Goal: Check status: Check status

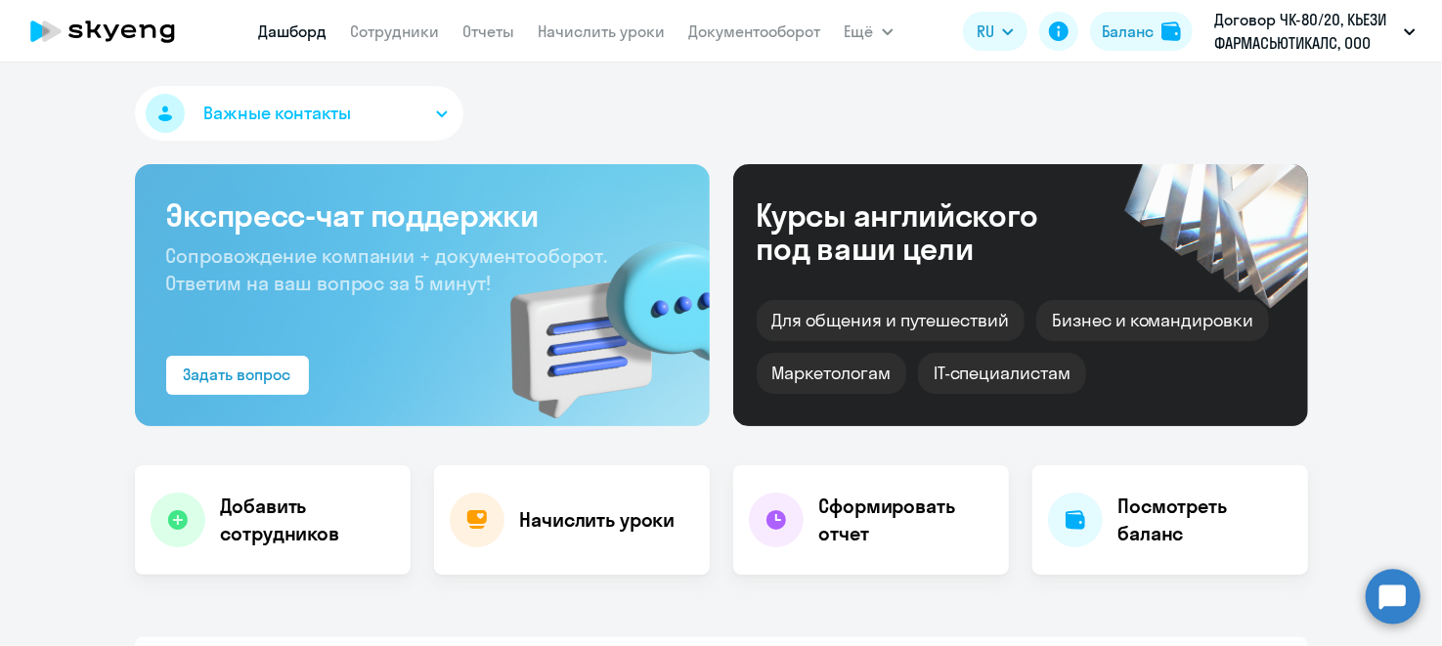
drag, startPoint x: 397, startPoint y: 32, endPoint x: 440, endPoint y: 56, distance: 49.0
click at [397, 32] on link "Сотрудники" at bounding box center [395, 32] width 89 height 20
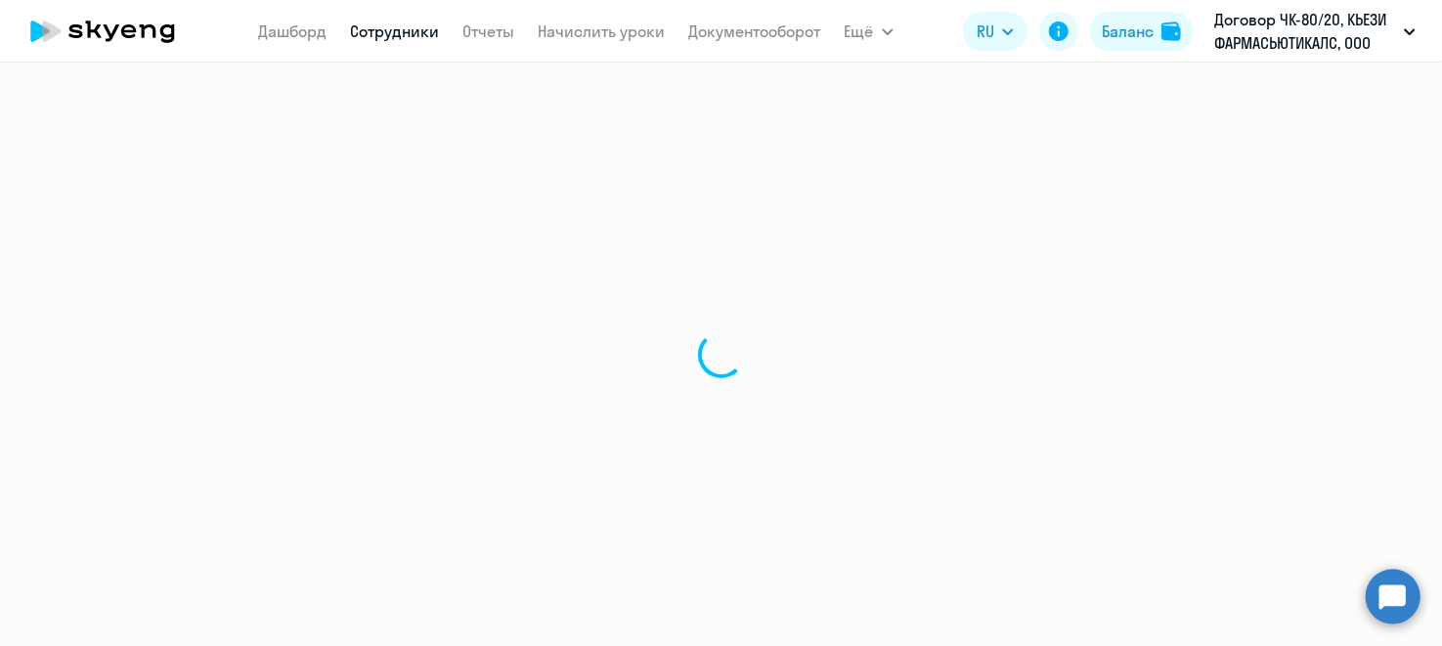
select select "30"
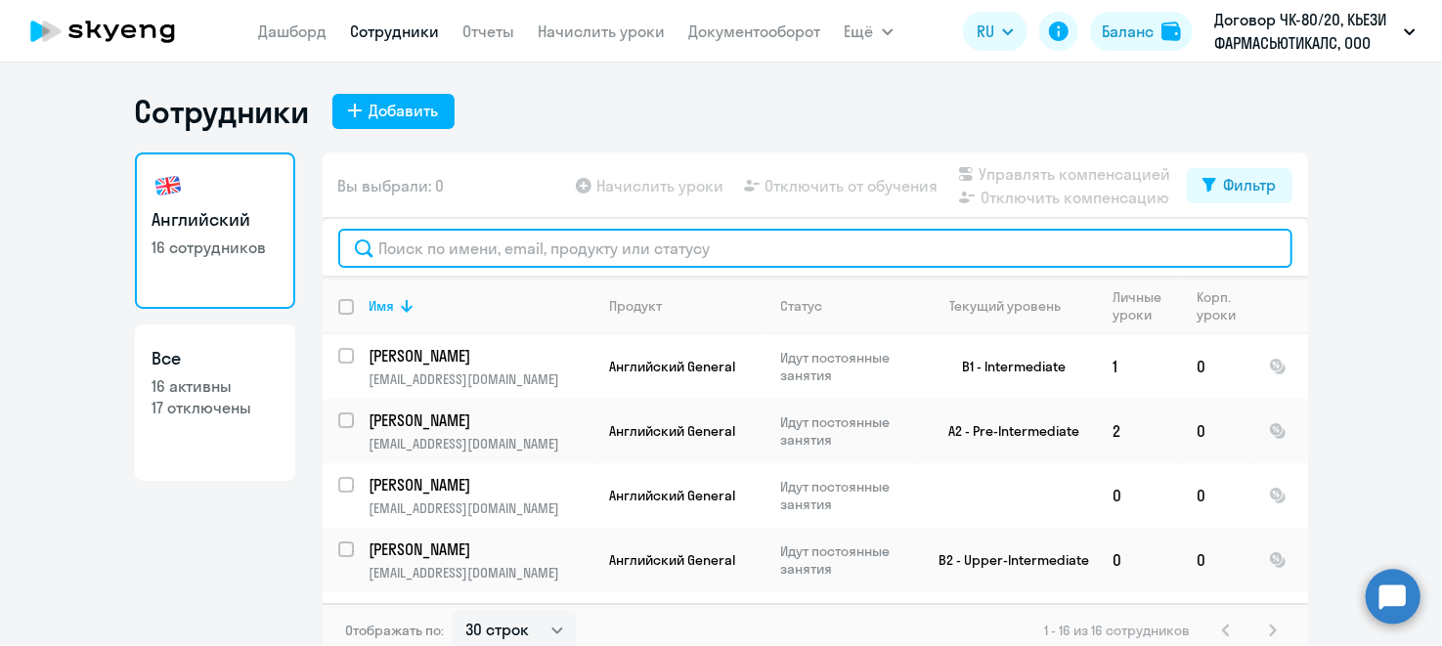
click at [499, 247] on input "text" at bounding box center [815, 248] width 954 height 39
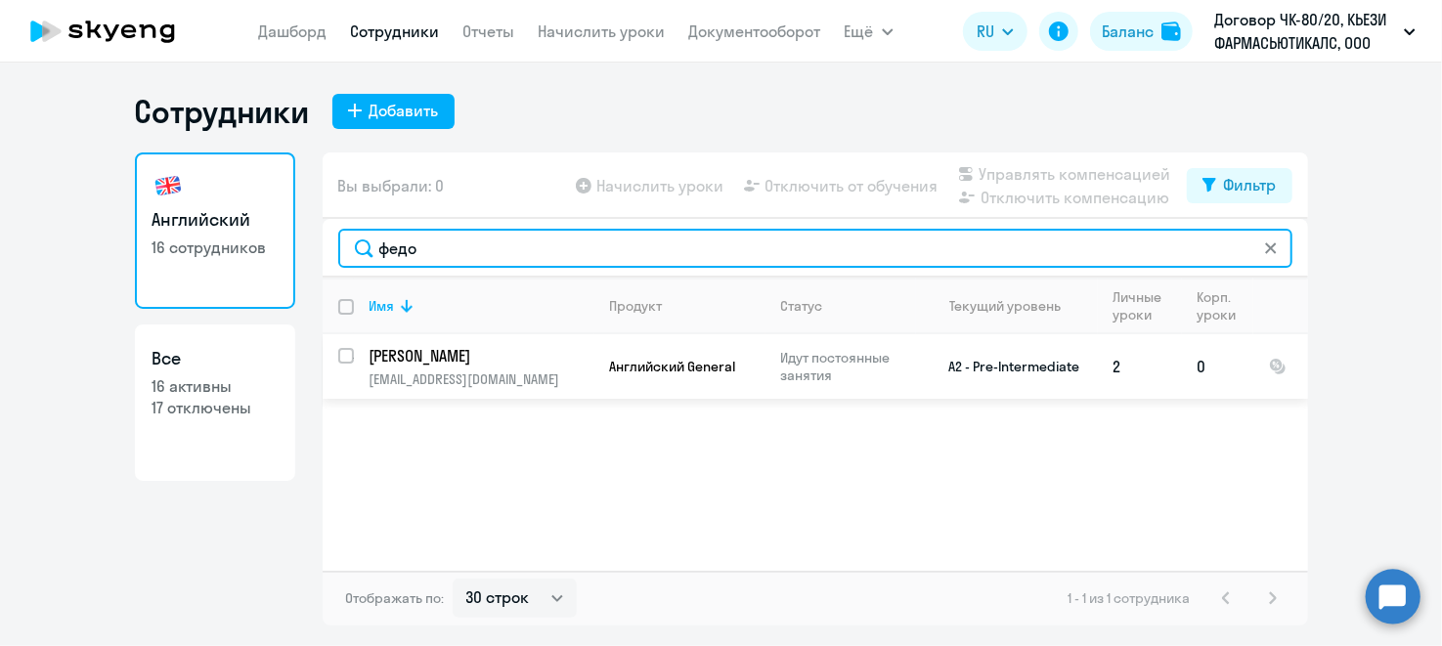
type input "федо"
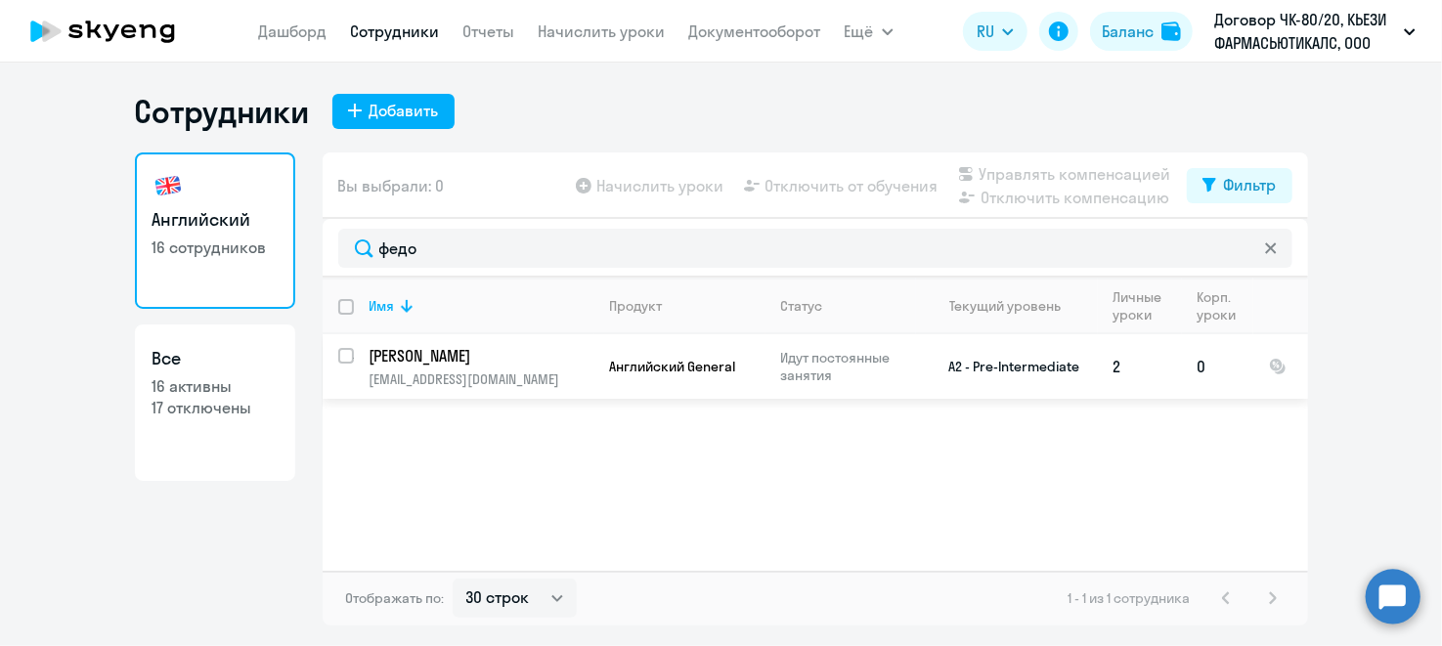
click at [494, 360] on p "[PERSON_NAME]" at bounding box center [480, 356] width 221 height 22
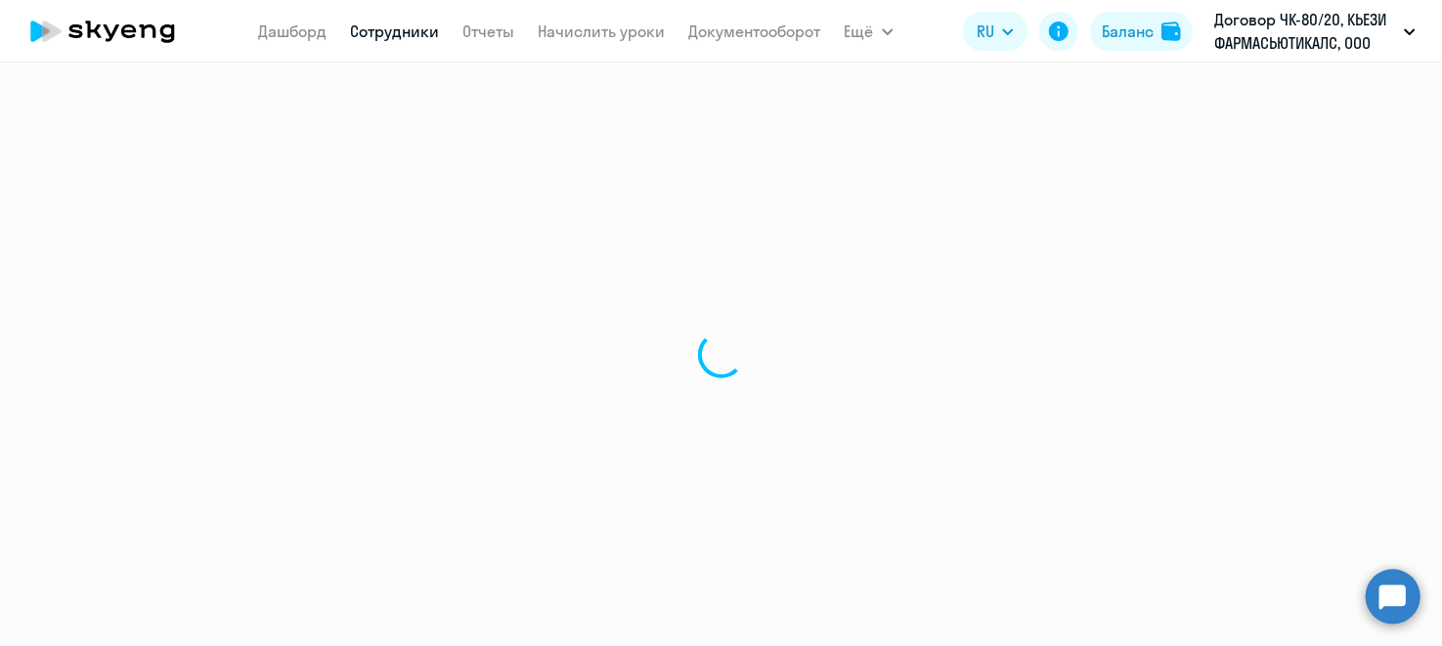
select select "english"
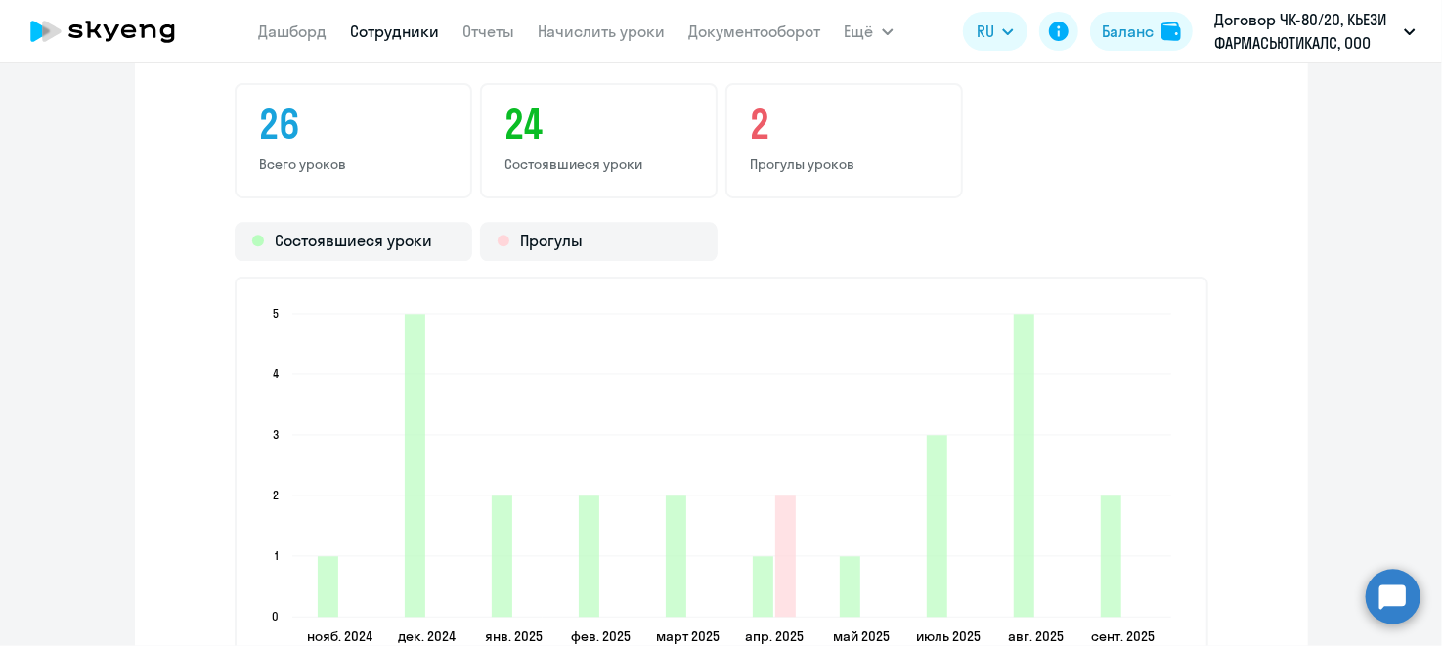
scroll to position [2444, 0]
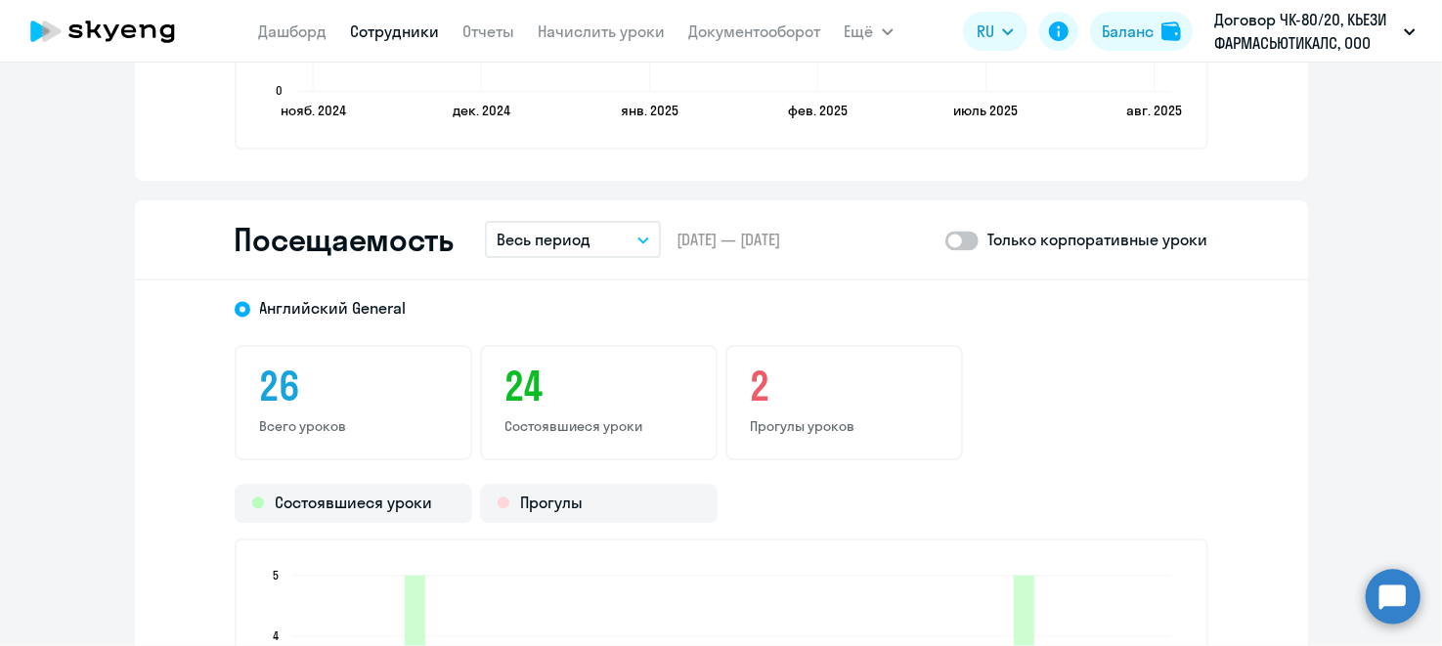
click at [625, 234] on button "Весь период" at bounding box center [573, 239] width 176 height 37
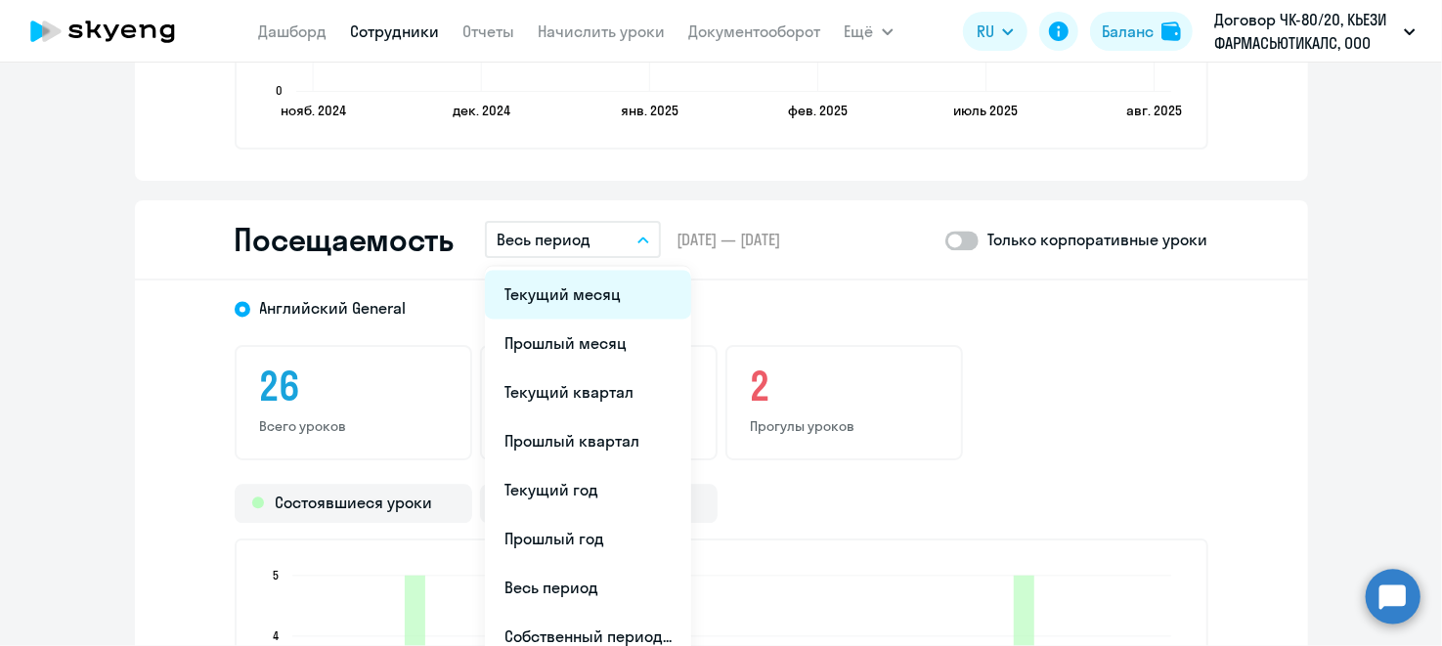
click at [599, 288] on li "Текущий месяц" at bounding box center [588, 294] width 206 height 49
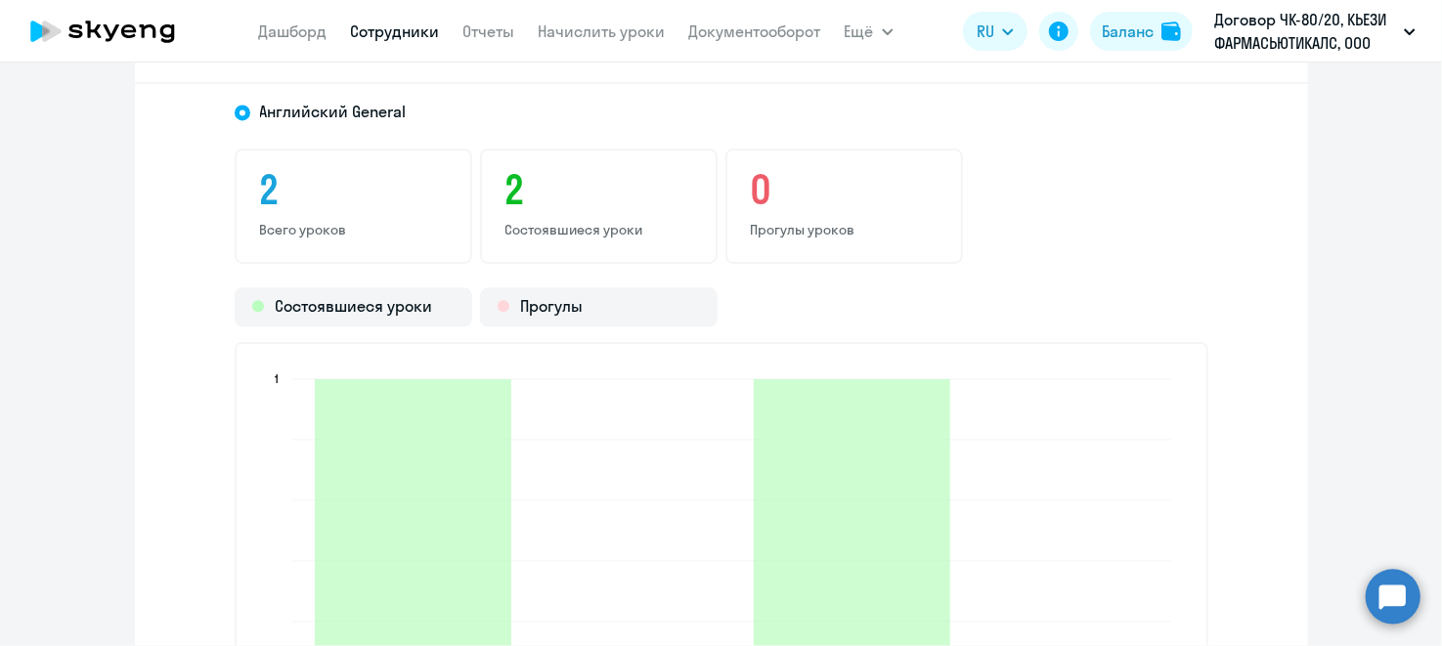
scroll to position [2542, 0]
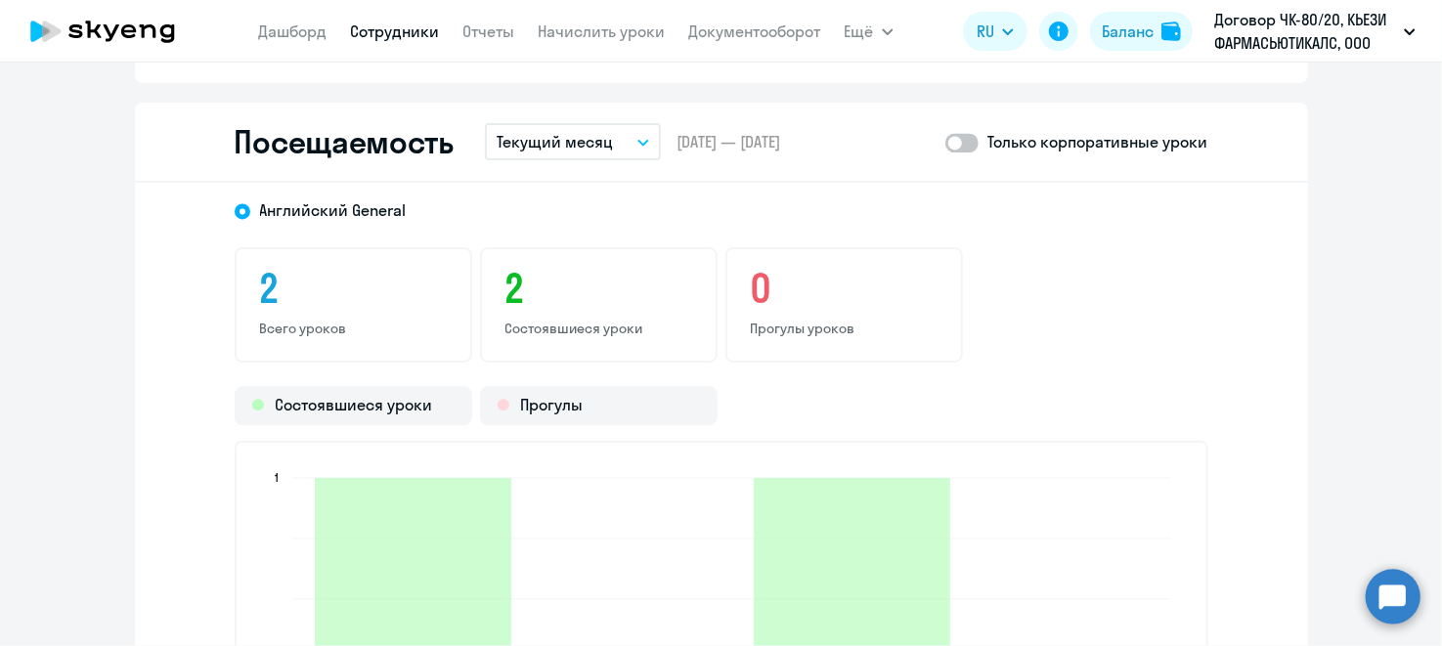
drag, startPoint x: 960, startPoint y: 139, endPoint x: 980, endPoint y: 140, distance: 19.6
click at [962, 139] on span at bounding box center [962, 143] width 33 height 20
click at [946, 142] on input "checkbox" at bounding box center [945, 142] width 1 height 1
click at [951, 139] on span at bounding box center [962, 143] width 33 height 20
click at [946, 142] on input "checkbox" at bounding box center [945, 142] width 1 height 1
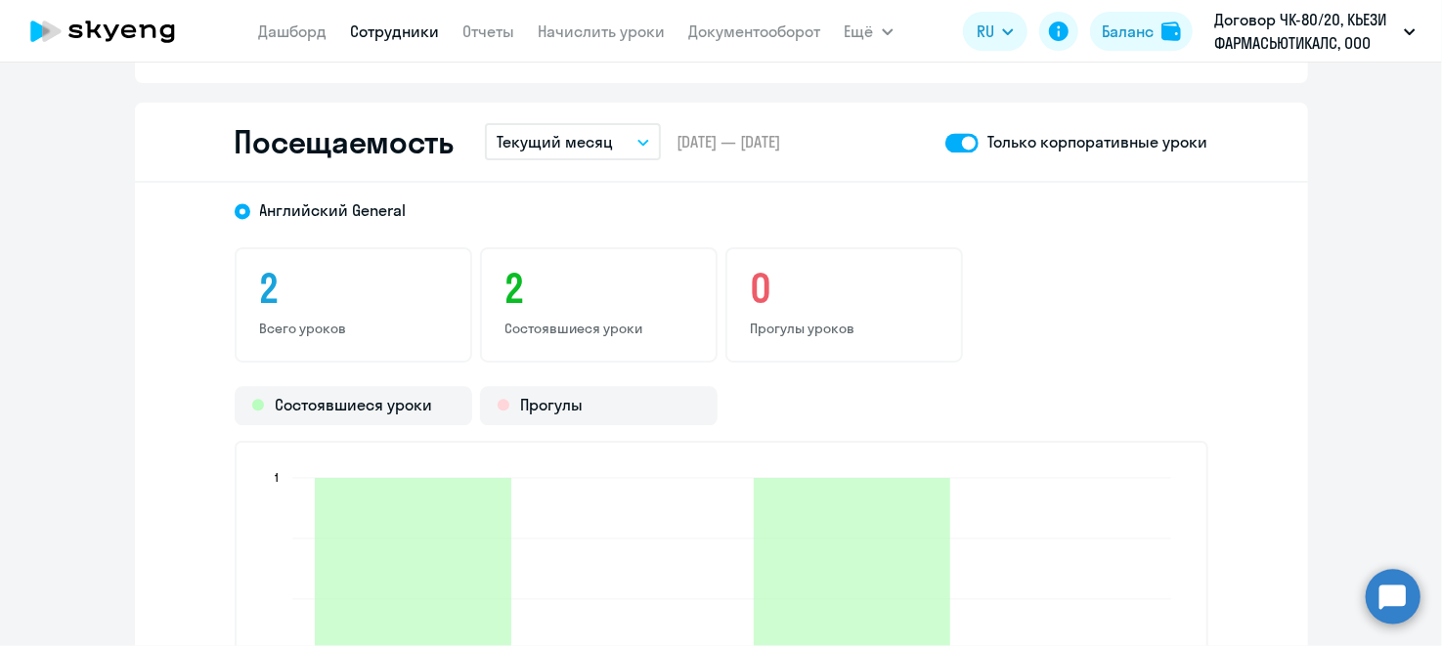
checkbox input "false"
